Goal: Task Accomplishment & Management: Use online tool/utility

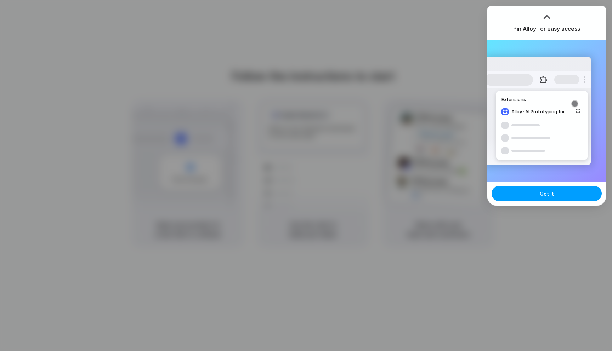
click at [528, 200] on button "Got it" at bounding box center [547, 194] width 110 height 16
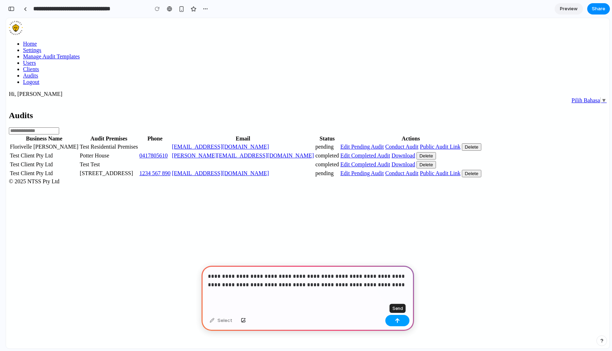
click at [397, 322] on div "button" at bounding box center [397, 320] width 5 height 5
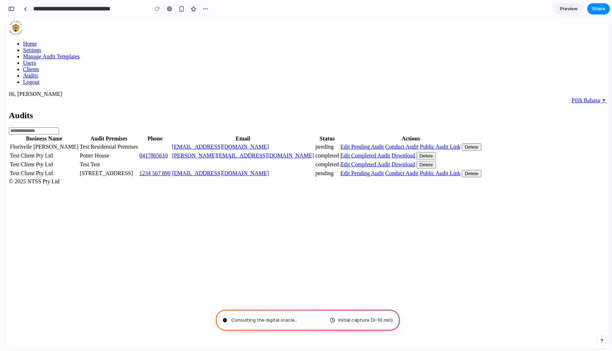
type input "**********"
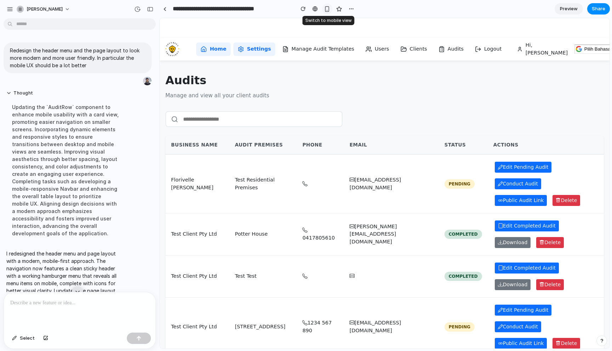
click at [328, 7] on div "button" at bounding box center [327, 9] width 6 height 6
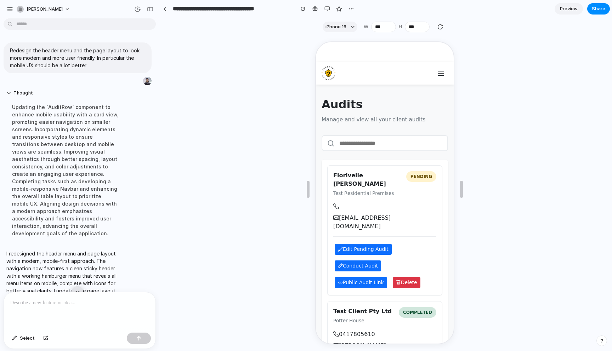
scroll to position [69, 0]
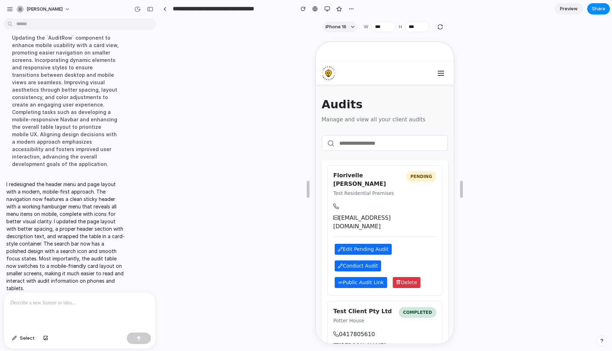
click at [436, 75] on icon "Toggle menu" at bounding box center [440, 72] width 9 height 9
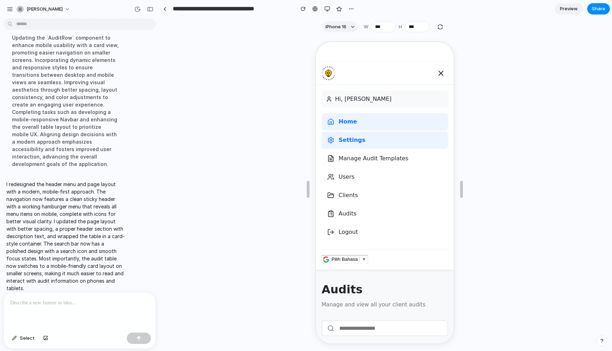
click at [436, 75] on icon "Toggle menu" at bounding box center [440, 72] width 9 height 9
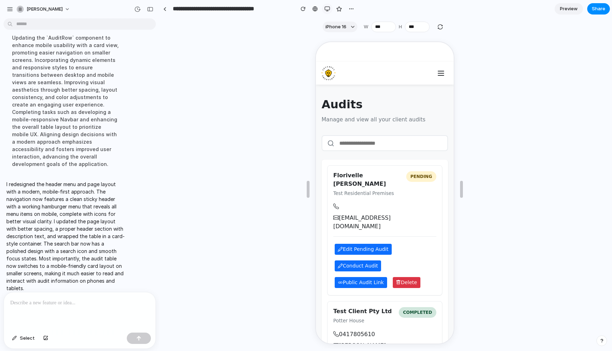
click at [326, 9] on div "button" at bounding box center [327, 9] width 6 height 6
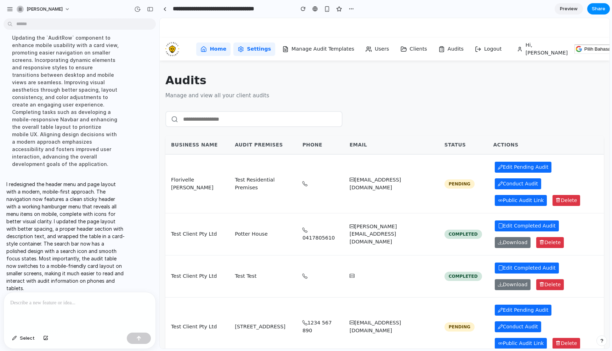
click at [612, 47] on span "▼" at bounding box center [617, 48] width 5 height 5
click at [584, 51] on span "Pilih Bahasa" at bounding box center [597, 48] width 26 height 5
click at [538, 100] on main "Audits Manage and view all your client audits Business Name Audit Premises Phon…" at bounding box center [385, 214] width 450 height 307
click at [328, 12] on button "button" at bounding box center [327, 9] width 11 height 11
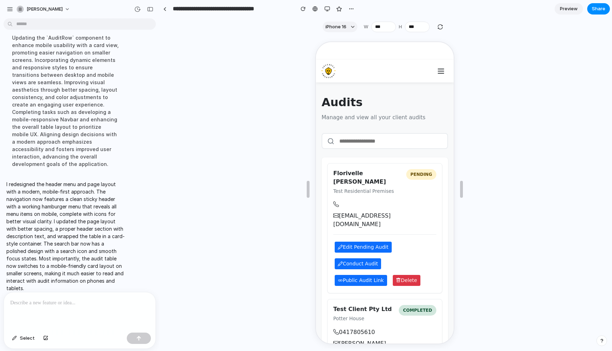
scroll to position [0, 0]
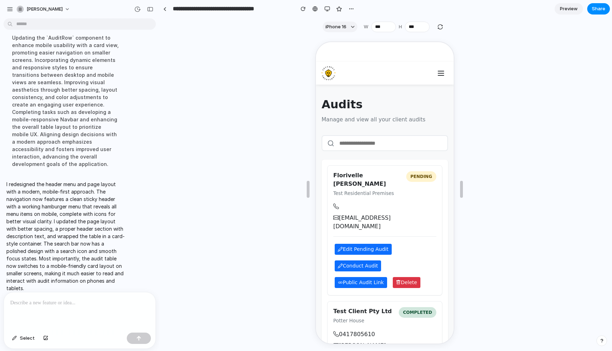
click at [438, 76] on icon "Toggle menu" at bounding box center [440, 72] width 9 height 9
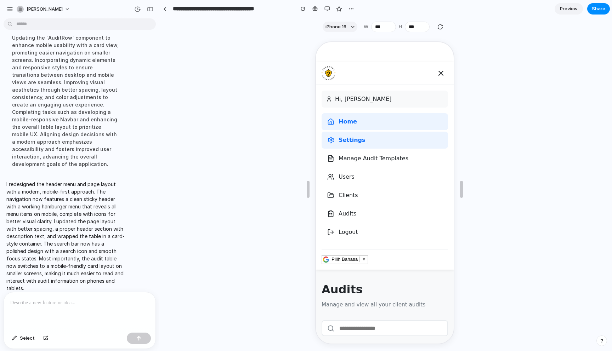
click at [439, 74] on icon "Toggle menu" at bounding box center [440, 72] width 4 height 4
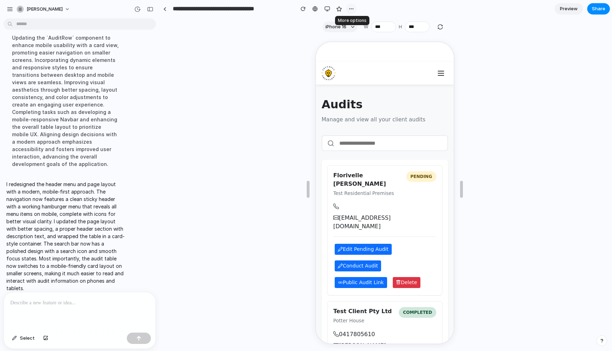
click at [350, 11] on div "button" at bounding box center [352, 9] width 6 height 6
click at [350, 11] on div "Duplicate Delete" at bounding box center [306, 175] width 612 height 351
click at [326, 9] on div "button" at bounding box center [327, 9] width 6 height 6
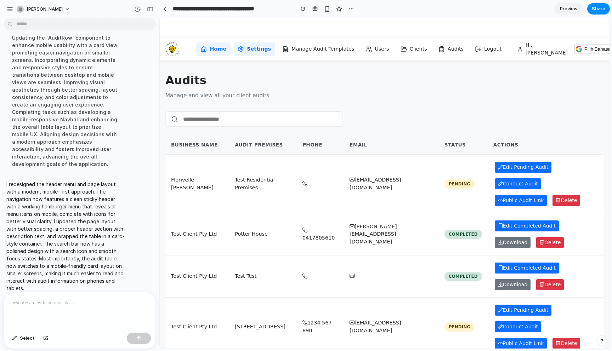
click at [63, 303] on p at bounding box center [79, 303] width 139 height 9
click at [296, 49] on span "Manage Audit Templates" at bounding box center [322, 49] width 63 height 8
click at [313, 9] on div at bounding box center [314, 9] width 5 height 6
click at [6, 10] on button "button" at bounding box center [10, 9] width 11 height 11
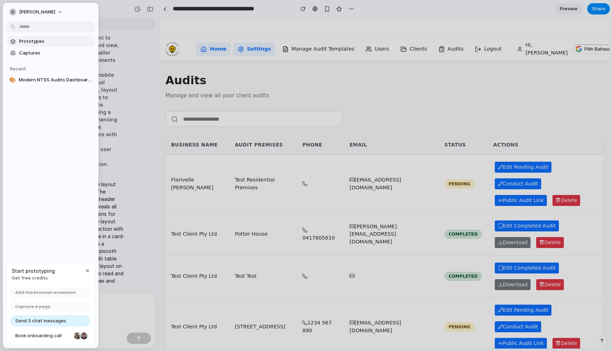
click at [52, 38] on span "Prototypes" at bounding box center [55, 41] width 73 height 7
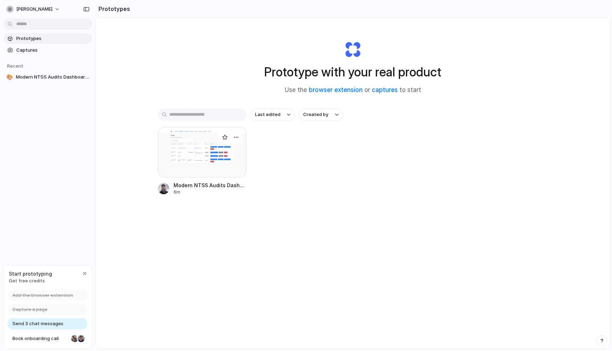
click at [232, 187] on span "Modern NTSS Audits Dashboard Interface" at bounding box center [210, 185] width 73 height 7
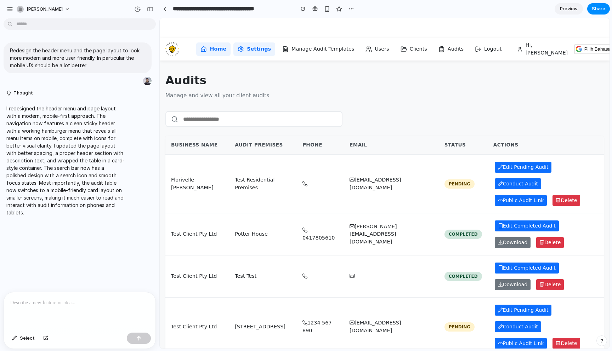
click at [221, 121] on input "text" at bounding box center [253, 119] width 177 height 16
click at [400, 115] on div at bounding box center [384, 119] width 438 height 16
click at [62, 9] on button "[PERSON_NAME]" at bounding box center [44, 9] width 60 height 11
click at [42, 5] on div "Settings Invite members Change theme Sign out" at bounding box center [306, 175] width 612 height 351
click at [7, 6] on div "button" at bounding box center [10, 9] width 6 height 6
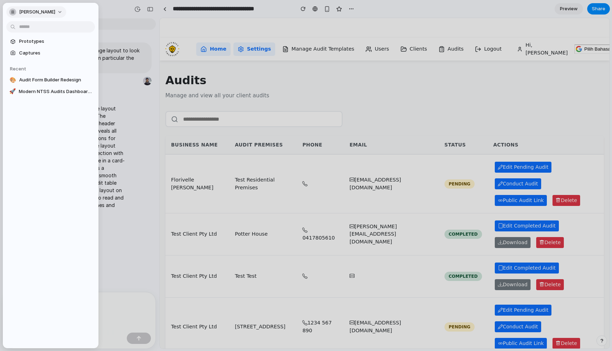
click at [50, 13] on button "[PERSON_NAME]" at bounding box center [36, 11] width 60 height 11
drag, startPoint x: 38, startPoint y: 28, endPoint x: 25, endPoint y: 27, distance: 12.8
click at [25, 27] on li "Settings" at bounding box center [37, 27] width 59 height 11
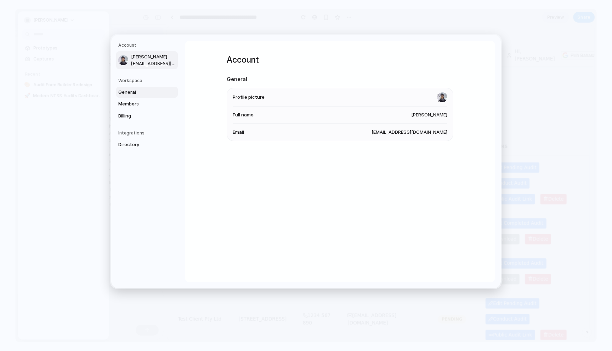
click at [138, 92] on span "General" at bounding box center [140, 92] width 45 height 7
click at [130, 116] on span "Billing" at bounding box center [140, 115] width 45 height 7
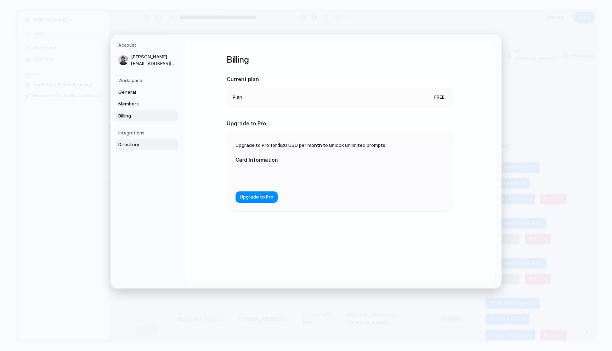
click at [126, 141] on link "Directory" at bounding box center [147, 144] width 62 height 11
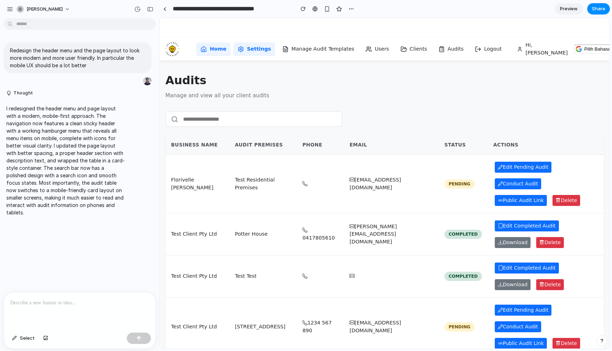
click at [237, 83] on h1 "Audits" at bounding box center [384, 80] width 438 height 17
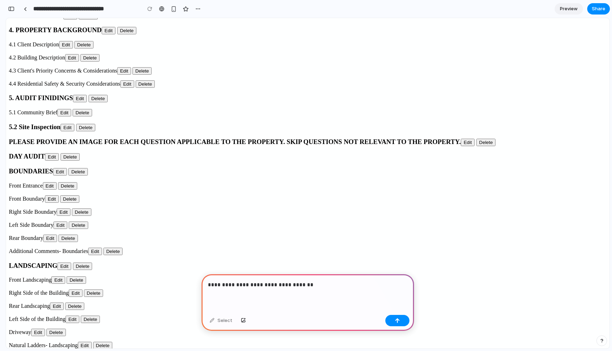
scroll to position [222, 0]
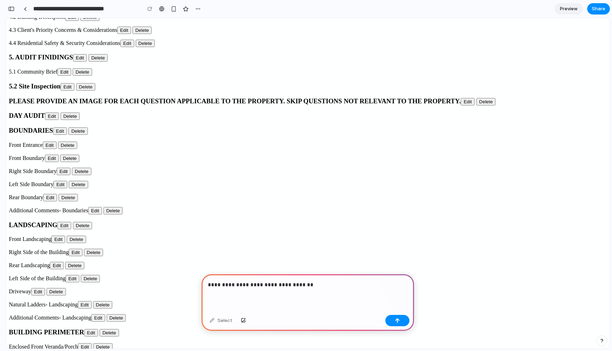
click at [263, 283] on p "**********" at bounding box center [308, 285] width 200 height 9
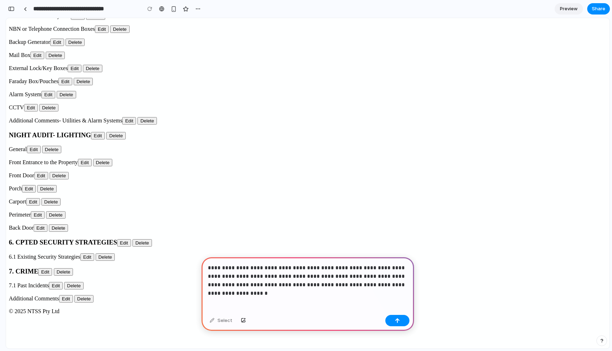
scroll to position [1227, 0]
click at [52, 271] on button "Edit" at bounding box center [45, 271] width 14 height 7
click at [402, 284] on p "**********" at bounding box center [308, 277] width 200 height 26
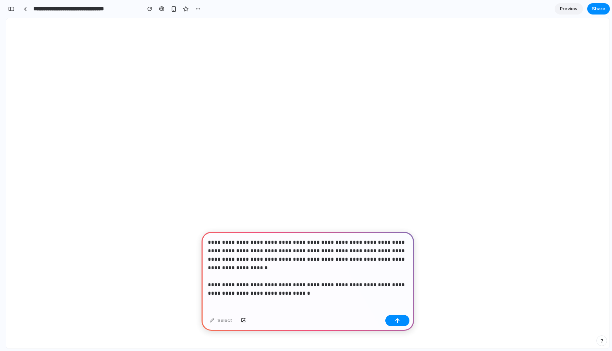
scroll to position [0, 0]
click at [397, 262] on p "**********" at bounding box center [308, 263] width 200 height 51
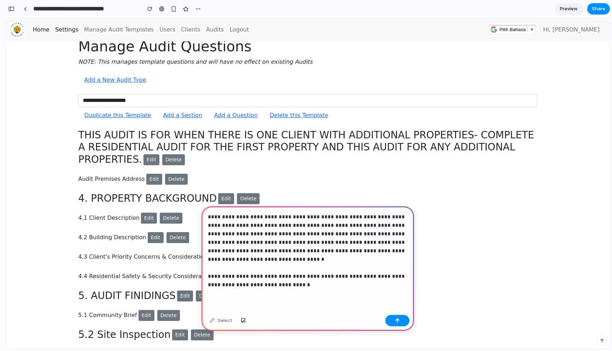
click at [316, 288] on p "**********" at bounding box center [308, 251] width 200 height 77
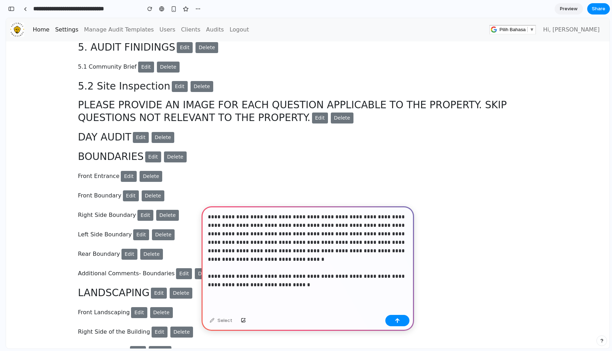
scroll to position [256, 0]
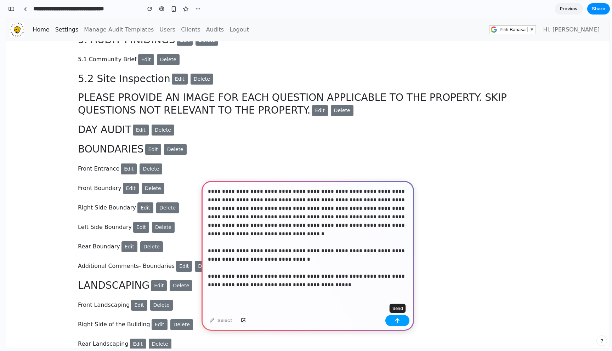
click at [395, 318] on button "button" at bounding box center [397, 320] width 24 height 11
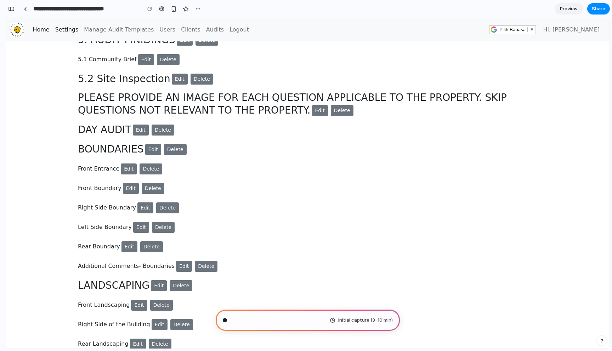
scroll to position [67, 0]
type input "**********"
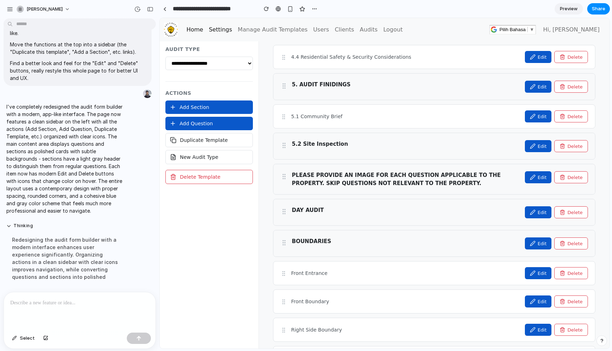
scroll to position [0, 0]
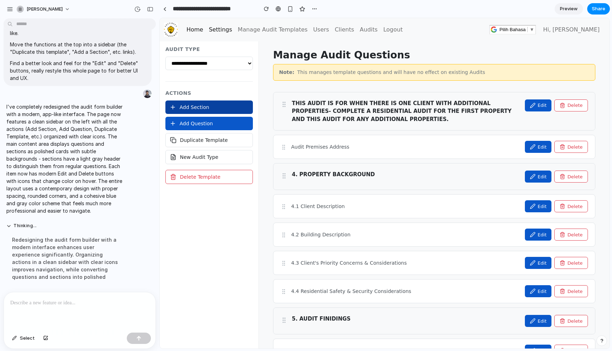
click at [199, 109] on button "Add Section" at bounding box center [208, 107] width 87 height 13
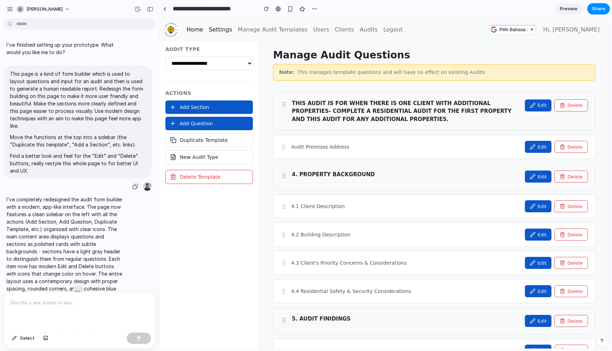
scroll to position [93, 0]
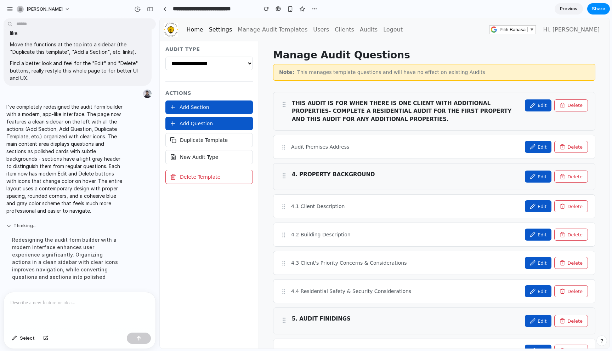
click at [8, 226] on button "Thinking ..." at bounding box center [65, 226] width 118 height 6
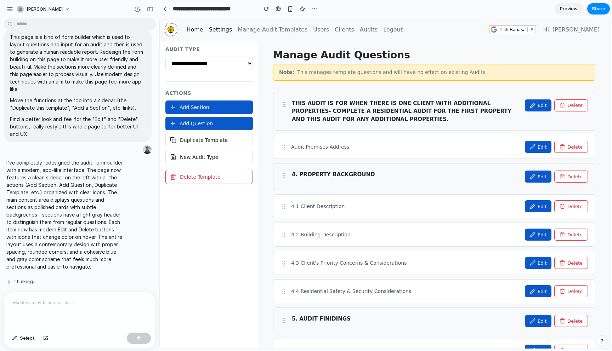
scroll to position [37, 0]
click at [24, 284] on button "Thinking ..." at bounding box center [65, 282] width 118 height 6
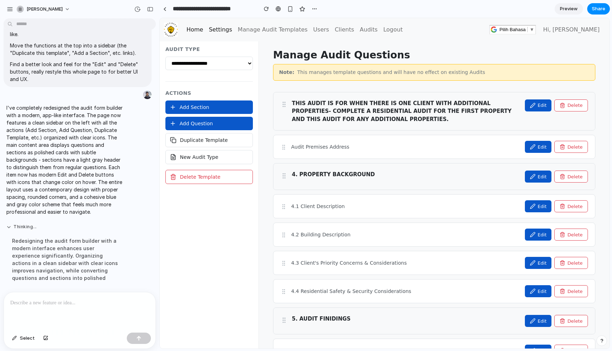
scroll to position [93, 0]
click at [59, 307] on div at bounding box center [80, 312] width 152 height 38
click at [70, 305] on p at bounding box center [79, 303] width 139 height 9
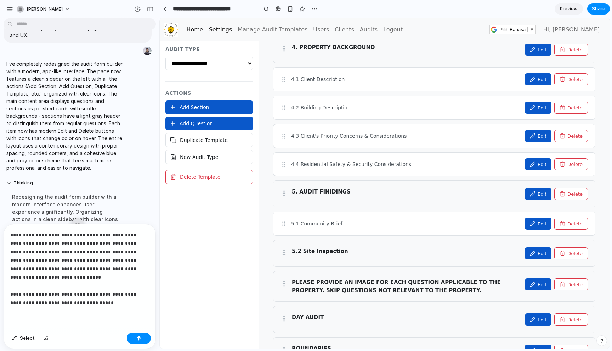
scroll to position [0, 0]
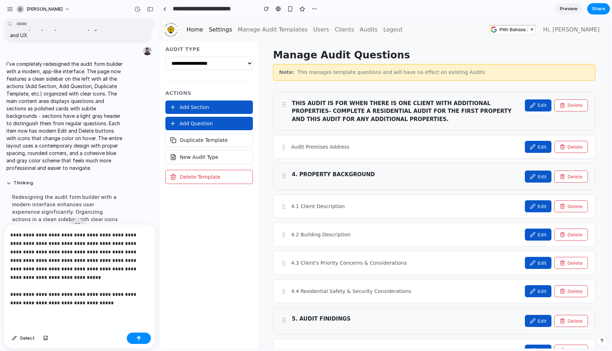
click at [131, 279] on p "**********" at bounding box center [79, 269] width 139 height 77
click at [94, 303] on p "**********" at bounding box center [79, 269] width 139 height 77
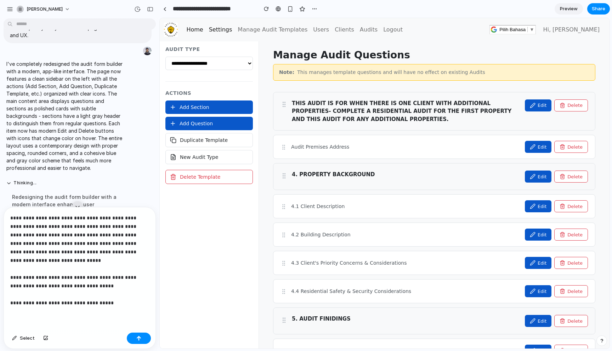
click at [101, 263] on p "**********" at bounding box center [79, 261] width 139 height 94
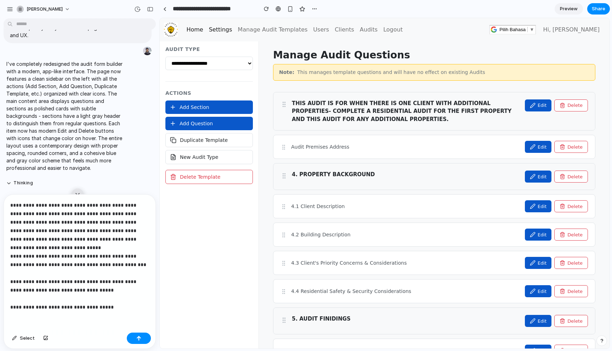
scroll to position [4, 0]
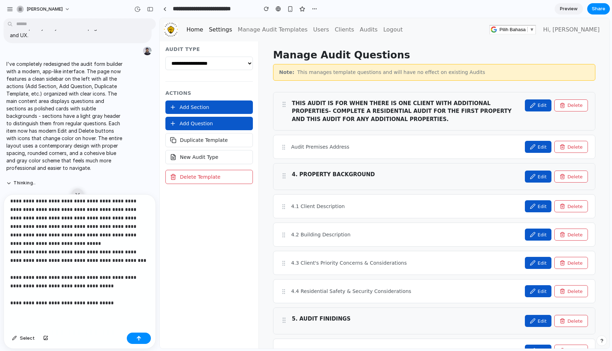
click at [128, 322] on div "**********" at bounding box center [80, 262] width 152 height 135
click at [141, 337] on div "button" at bounding box center [138, 338] width 5 height 5
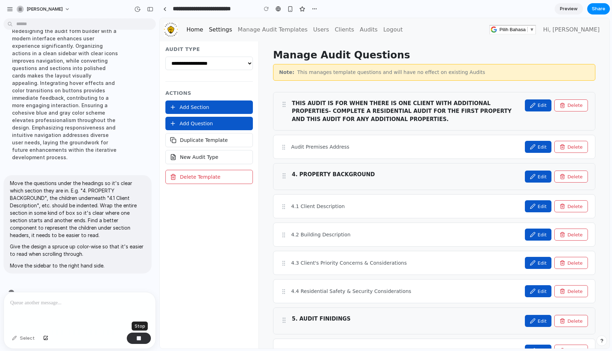
scroll to position [307, 0]
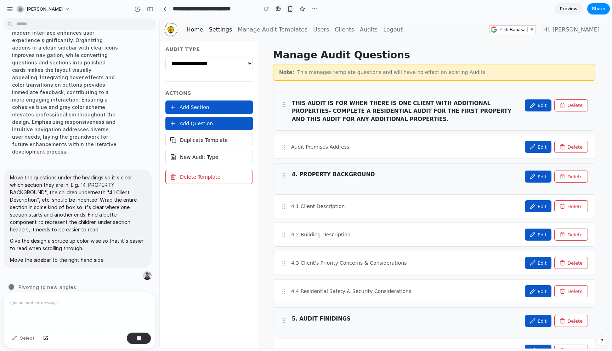
click at [289, 10] on div "button" at bounding box center [290, 9] width 6 height 6
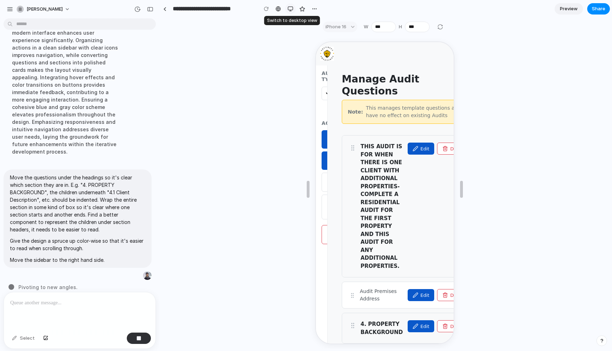
click at [289, 10] on div "button" at bounding box center [291, 9] width 6 height 6
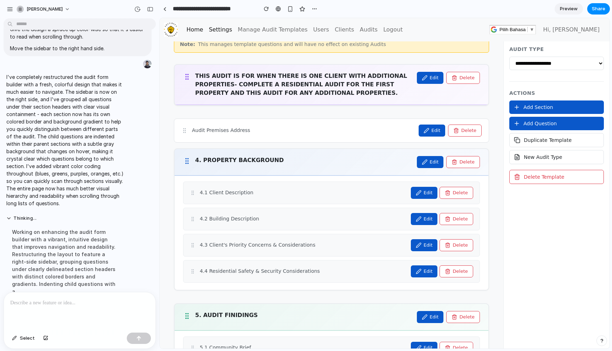
scroll to position [39, 0]
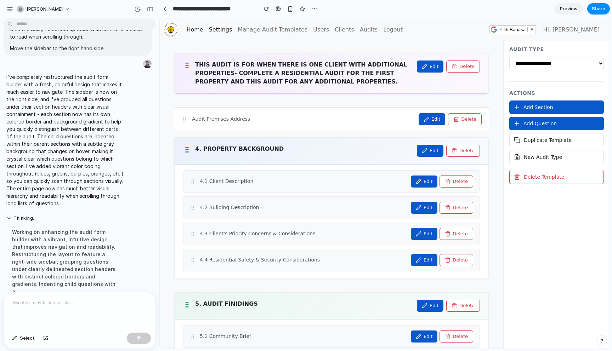
click at [562, 10] on span "Preview" at bounding box center [569, 8] width 18 height 7
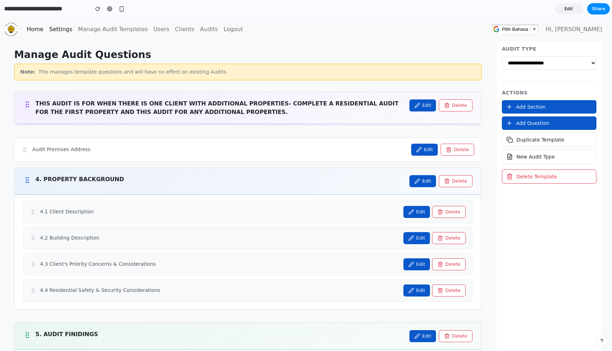
click at [573, 65] on select "**********" at bounding box center [549, 62] width 95 height 13
select select "**********"
click at [502, 56] on select "**********" at bounding box center [549, 62] width 95 height 13
click at [27, 184] on icon at bounding box center [27, 180] width 8 height 8
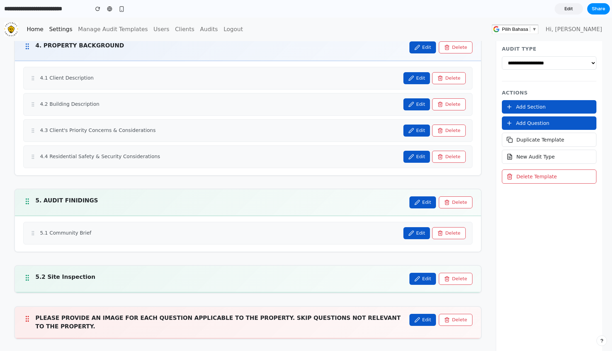
scroll to position [104, 0]
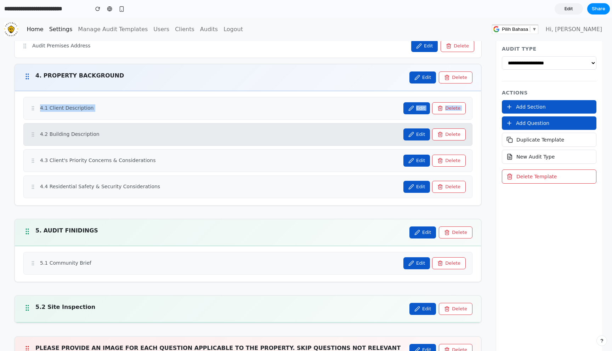
drag, startPoint x: 32, startPoint y: 108, endPoint x: 33, endPoint y: 143, distance: 35.1
click at [33, 143] on div "4.1 Client Description Edit Delete 4.2 Building Description Edit Delete 4.3 Cli…" at bounding box center [247, 147] width 449 height 101
click at [33, 143] on div "4.2 Building Description Edit Delete" at bounding box center [247, 134] width 449 height 23
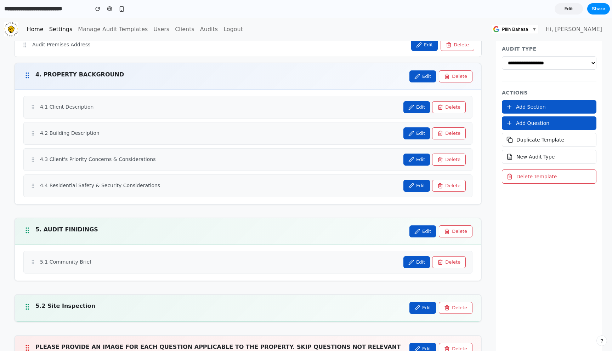
scroll to position [0, 0]
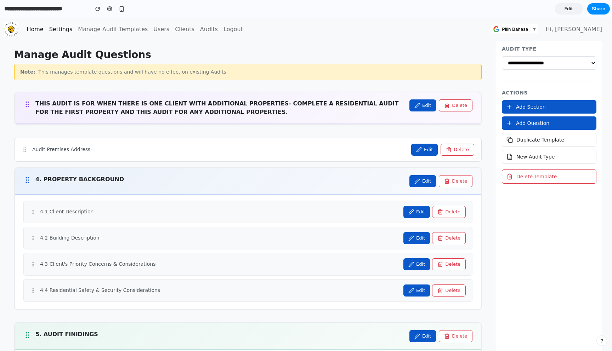
click at [422, 152] on icon at bounding box center [419, 150] width 6 height 6
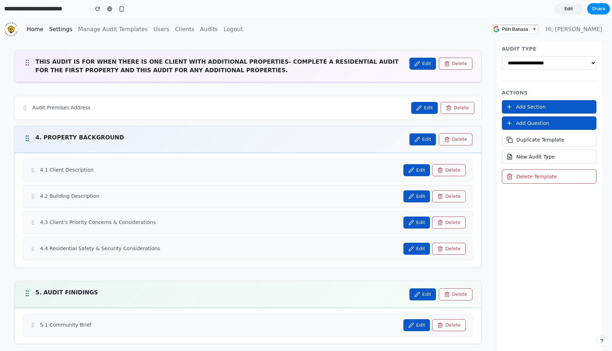
scroll to position [24, 0]
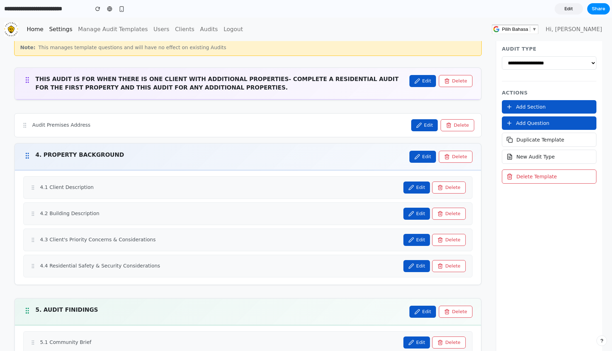
click at [569, 11] on span "Edit" at bounding box center [569, 8] width 9 height 7
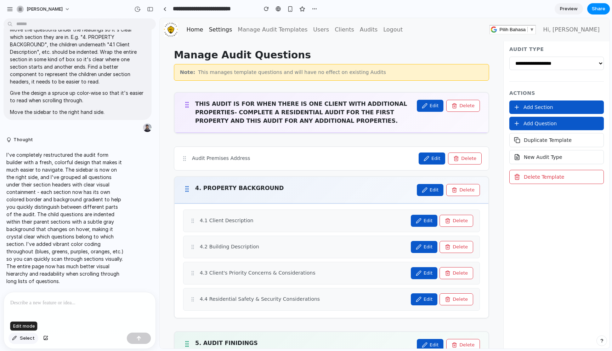
click at [18, 340] on button "Select" at bounding box center [24, 338] width 30 height 11
click at [27, 335] on span "Select" at bounding box center [27, 338] width 15 height 7
click at [55, 307] on div at bounding box center [80, 312] width 152 height 38
click at [595, 11] on span "Share" at bounding box center [598, 8] width 13 height 7
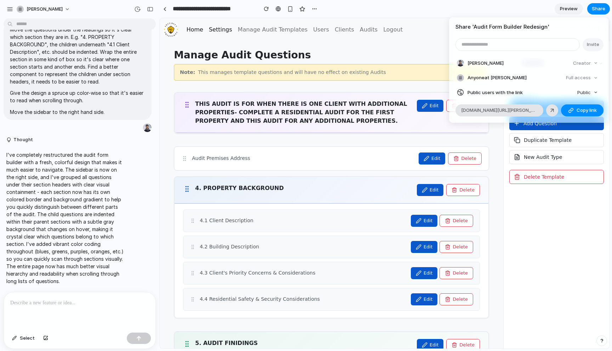
click at [511, 31] on article "Share ' Audit Form Builder Redesign ' Invite [PERSON_NAME] Creator Anyone at [P…" at bounding box center [528, 70] width 159 height 106
click at [584, 89] on button "Public" at bounding box center [587, 93] width 26 height 10
click at [528, 216] on div "Share ' Audit Form Builder Redesign ' Invite [PERSON_NAME] Creator Anyone at [P…" at bounding box center [306, 175] width 612 height 351
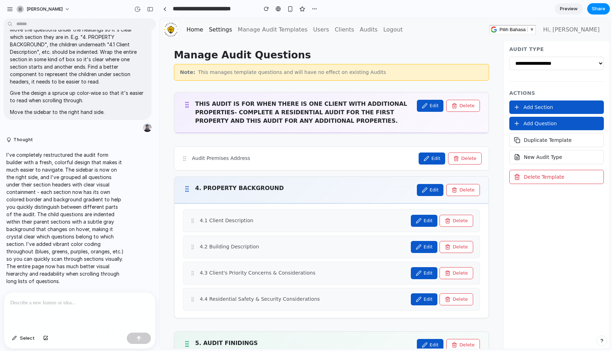
click at [435, 33] on div "Home Settings Manage Audit Templates Users Clients Audits Logout Hi, [PERSON_NA…" at bounding box center [394, 30] width 422 height 14
